Goal: Task Accomplishment & Management: Manage account settings

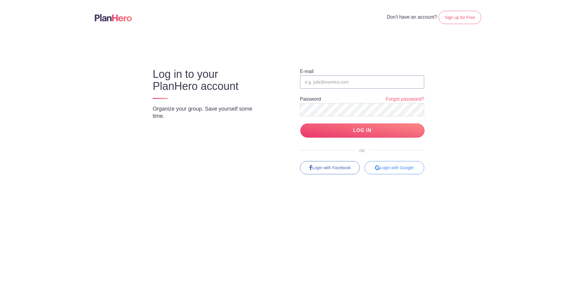
click at [336, 80] on input "email" at bounding box center [362, 81] width 124 height 13
type input "[EMAIL_ADDRESS][DOMAIN_NAME]"
click at [349, 132] on input "LOG IN" at bounding box center [362, 130] width 124 height 14
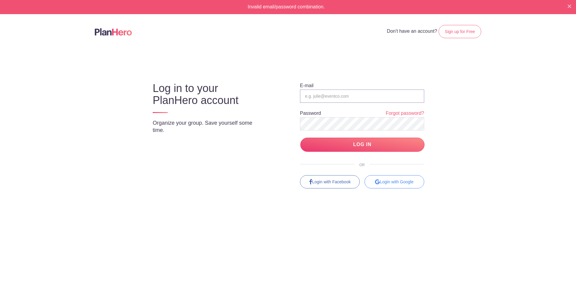
click at [330, 97] on input "email" at bounding box center [362, 95] width 124 height 13
type input "[EMAIL_ADDRESS][DOMAIN_NAME]"
click at [354, 144] on input "LOG IN" at bounding box center [362, 144] width 124 height 14
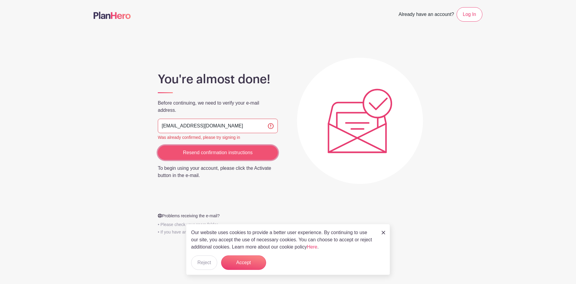
click at [207, 152] on input "Resend confirmation instructions" at bounding box center [218, 152] width 120 height 14
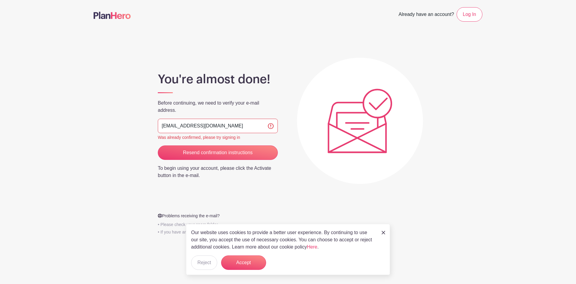
click at [384, 235] on link at bounding box center [384, 231] width 4 height 7
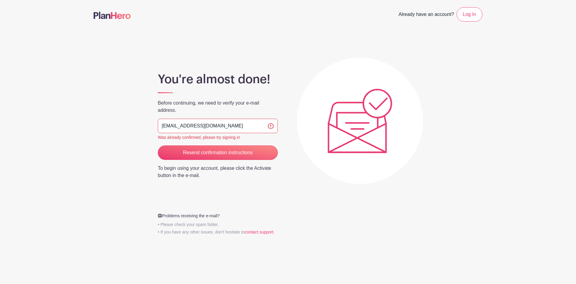
click at [341, 113] on img at bounding box center [360, 121] width 65 height 65
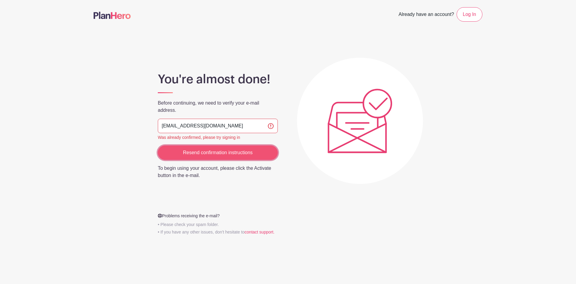
click at [205, 154] on input "Resend confirmation instructions" at bounding box center [218, 152] width 120 height 14
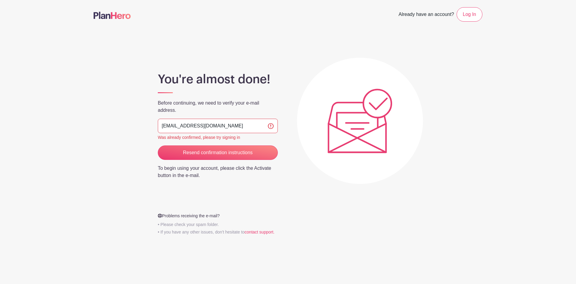
click at [242, 126] on input "[EMAIL_ADDRESS][DOMAIN_NAME]" at bounding box center [218, 126] width 120 height 14
click at [200, 137] on div "Was already confirmed, please try signing in" at bounding box center [218, 137] width 120 height 6
click at [468, 13] on link "Log In" at bounding box center [470, 14] width 26 height 14
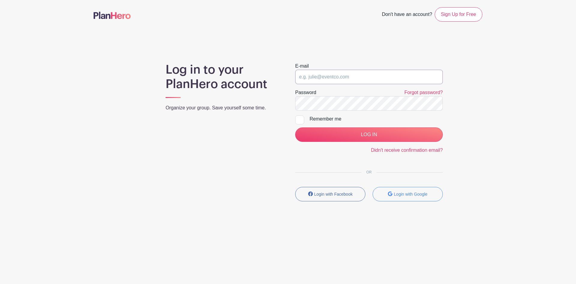
click at [320, 77] on input "email" at bounding box center [369, 77] width 148 height 14
type input "[EMAIL_ADDRESS][DOMAIN_NAME]"
click at [417, 93] on link "Forgot password?" at bounding box center [424, 92] width 38 height 5
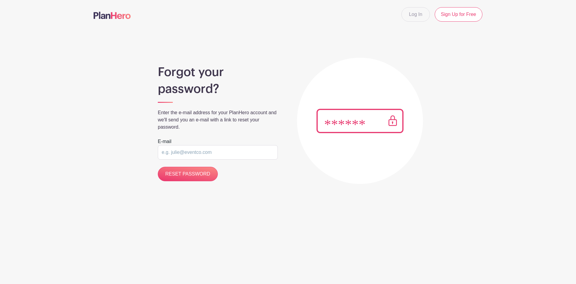
click at [192, 156] on input "email" at bounding box center [218, 152] width 120 height 14
type input "[EMAIL_ADDRESS][DOMAIN_NAME]"
click at [192, 173] on input "RESET PASSWORD" at bounding box center [188, 174] width 60 height 14
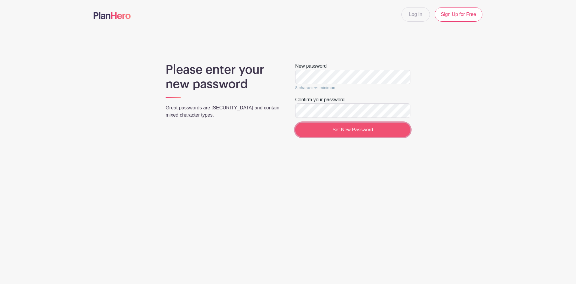
click at [342, 132] on input "Set New Password" at bounding box center [352, 129] width 115 height 14
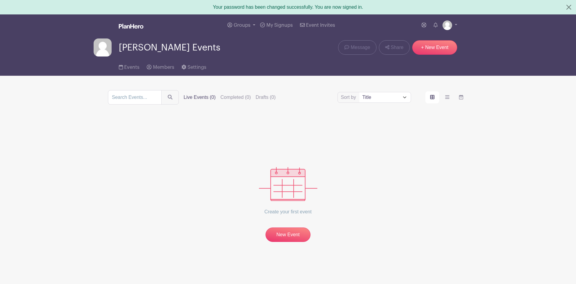
click at [234, 59] on div "Events Members Settings" at bounding box center [288, 65] width 396 height 19
click at [166, 65] on span "Members" at bounding box center [163, 67] width 21 height 5
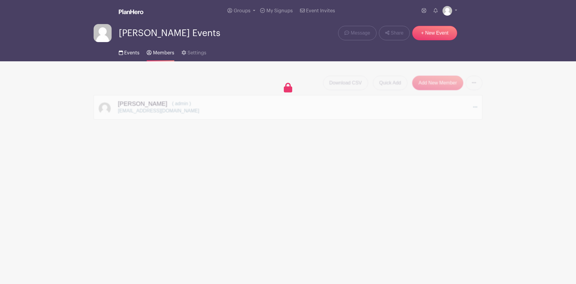
click at [134, 53] on span "Events" at bounding box center [131, 52] width 15 height 5
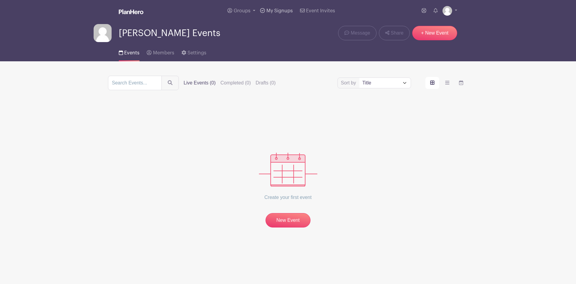
click at [276, 11] on span "My Signups" at bounding box center [280, 10] width 26 height 5
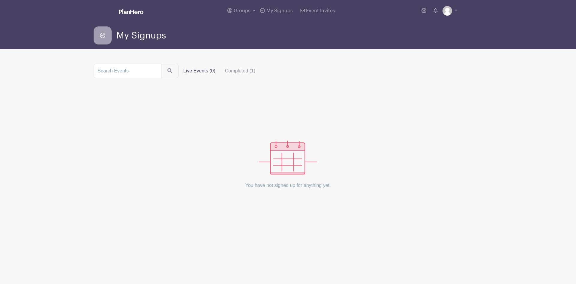
click at [187, 68] on label "Live Events (0)" at bounding box center [200, 71] width 42 height 12
click at [0, 0] on input "Live Events (0)" at bounding box center [0, 0] width 0 height 0
click at [189, 69] on label "Live Events (0)" at bounding box center [200, 71] width 42 height 12
click at [0, 0] on input "Live Events (0)" at bounding box center [0, 0] width 0 height 0
click at [232, 71] on label "Completed (1)" at bounding box center [240, 71] width 40 height 12
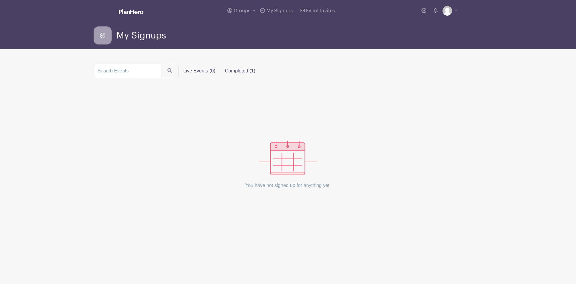
click at [0, 0] on input "Completed (1)" at bounding box center [0, 0] width 0 height 0
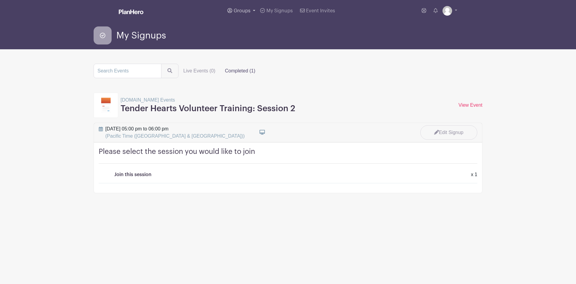
click at [255, 10] on link "Groups" at bounding box center [241, 11] width 33 height 22
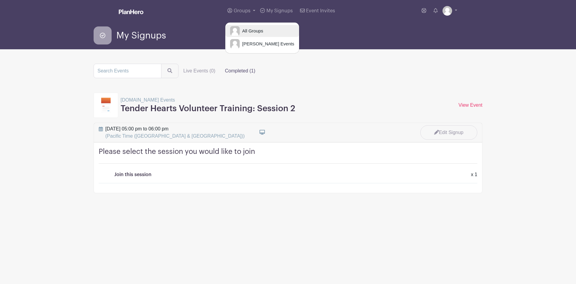
click at [247, 30] on span "All Groups" at bounding box center [251, 31] width 23 height 7
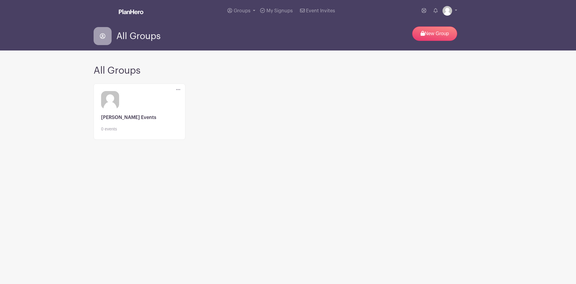
click at [229, 92] on div "Delete Group Are you sure you want to delete this Group? Yes, Delete No, Cancel…" at bounding box center [288, 115] width 396 height 68
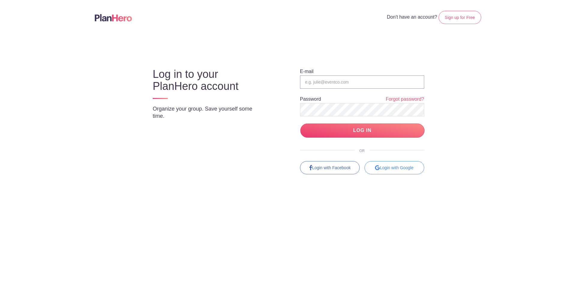
click at [330, 80] on input "email" at bounding box center [362, 81] width 124 height 13
type input "[EMAIL_ADDRESS][DOMAIN_NAME]"
click at [361, 129] on input "LOG IN" at bounding box center [362, 130] width 124 height 14
click at [315, 80] on input "email" at bounding box center [362, 81] width 124 height 13
type input "[EMAIL_ADDRESS][DOMAIN_NAME]"
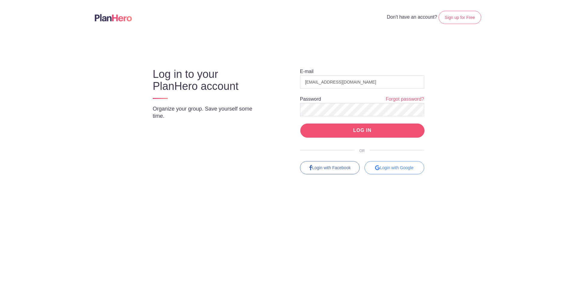
click at [358, 131] on input "LOG IN" at bounding box center [362, 130] width 124 height 14
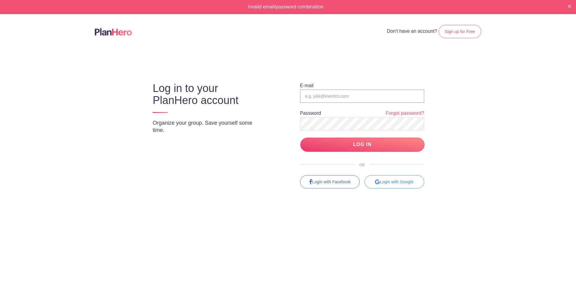
click at [333, 97] on input "email" at bounding box center [362, 95] width 124 height 13
type input "[EMAIL_ADDRESS][DOMAIN_NAME]"
click at [355, 146] on input "LOG IN" at bounding box center [362, 144] width 124 height 14
